Goal: Find contact information: Find contact information

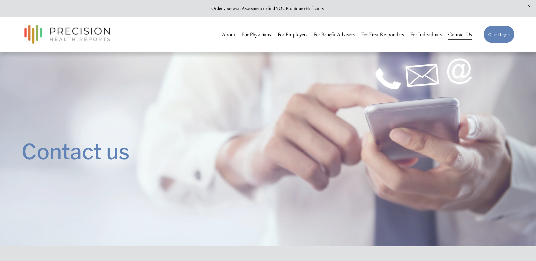
click at [466, 38] on link "Contact Us" at bounding box center [460, 35] width 24 height 12
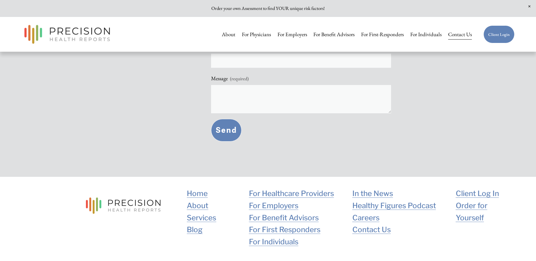
scroll to position [509, 0]
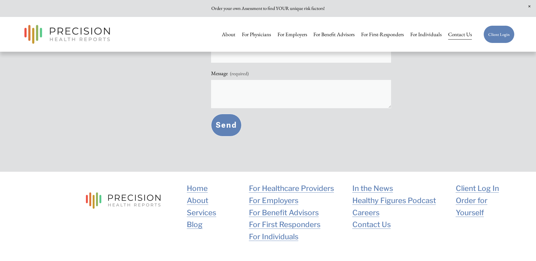
click at [201, 203] on link "About" at bounding box center [197, 201] width 21 height 12
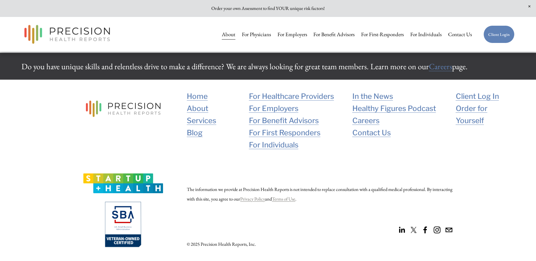
scroll to position [1371, 0]
click at [382, 133] on link "Contact Us" at bounding box center [371, 133] width 38 height 12
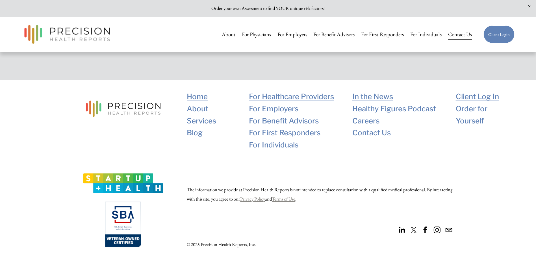
scroll to position [603, 0]
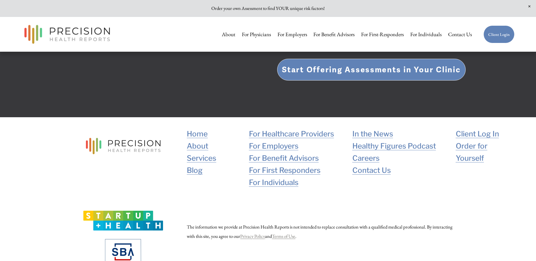
scroll to position [1326, 0]
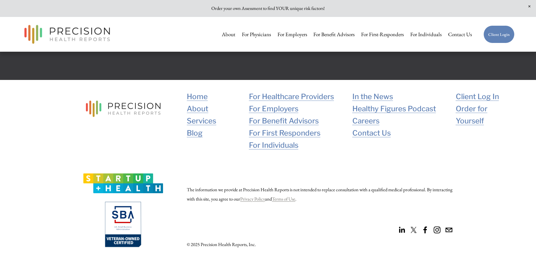
click at [372, 134] on link "Contact Us" at bounding box center [371, 133] width 38 height 12
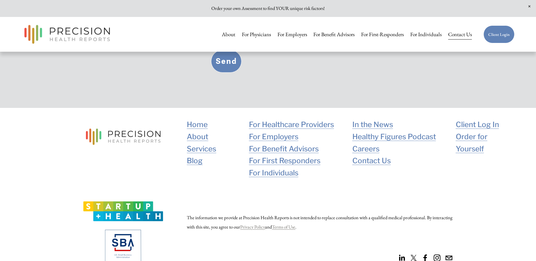
scroll to position [546, 0]
